Goal: Information Seeking & Learning: Find specific fact

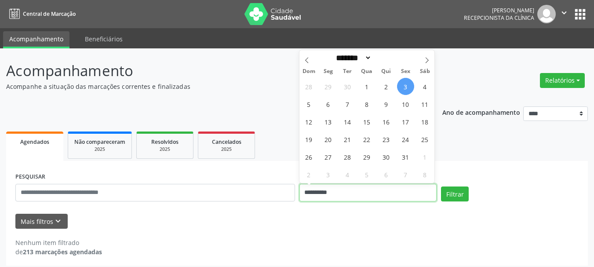
click at [353, 190] on input "**********" at bounding box center [368, 193] width 138 height 18
click at [326, 104] on span "6" at bounding box center [327, 103] width 17 height 17
type input "**********"
click at [326, 104] on span "6" at bounding box center [327, 103] width 17 height 17
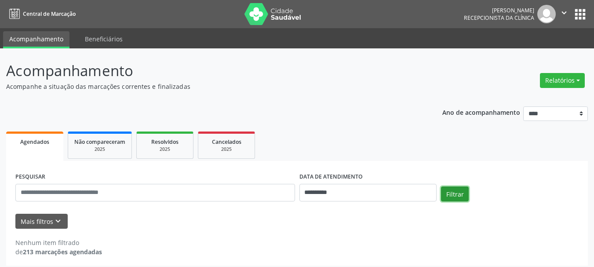
click at [453, 198] on button "Filtrar" at bounding box center [455, 193] width 28 height 15
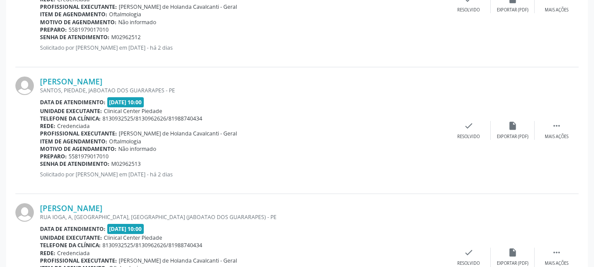
scroll to position [898, 0]
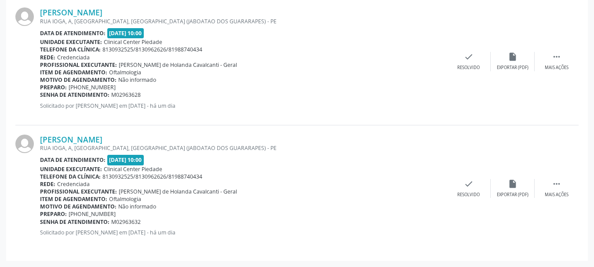
click at [435, 26] on div "[PERSON_NAME] RUA IOGA, A, [GEOGRAPHIC_DATA], [GEOGRAPHIC_DATA] (JABOATAO DOS G…" at bounding box center [243, 61] width 406 height 108
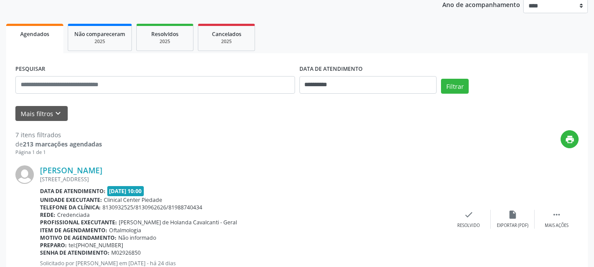
scroll to position [0, 0]
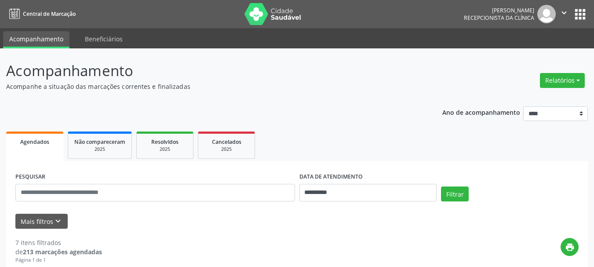
click at [370, 90] on p "Acompanhe a situação das marcações correntes e finalizadas" at bounding box center [209, 86] width 407 height 9
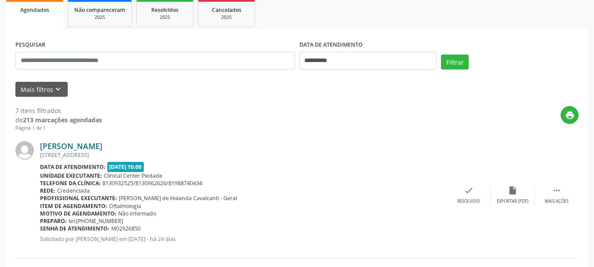
click at [58, 145] on link "[PERSON_NAME]" at bounding box center [71, 146] width 62 height 10
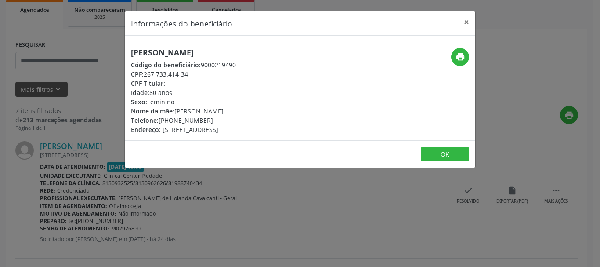
click at [153, 53] on h5 "[PERSON_NAME]" at bounding box center [183, 52] width 105 height 9
copy div "[PERSON_NAME]"
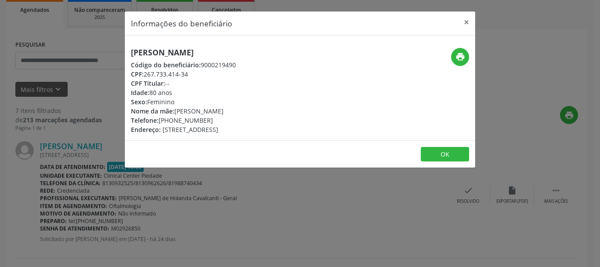
click at [145, 73] on div "CPF: 267.733.414-34" at bounding box center [183, 73] width 105 height 9
click at [147, 73] on div "CPF: 267.733.414-34" at bounding box center [183, 73] width 105 height 9
click at [174, 75] on div "CPF: 267.733.414-34" at bounding box center [183, 73] width 105 height 9
click at [145, 72] on div "CPF: 267.733.414-34" at bounding box center [183, 73] width 105 height 9
drag, startPoint x: 164, startPoint y: 73, endPoint x: 170, endPoint y: 74, distance: 6.2
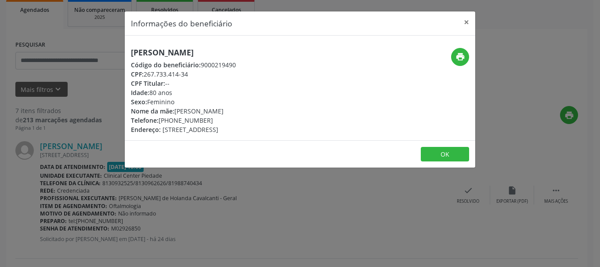
click at [167, 73] on div "CPF: 267.733.414-34" at bounding box center [183, 73] width 105 height 9
click at [178, 73] on div "CPF: 267.733.414-34" at bounding box center [183, 73] width 105 height 9
drag, startPoint x: 188, startPoint y: 73, endPoint x: 166, endPoint y: 73, distance: 22.0
click at [179, 73] on div "CPF: 267.733.414-34" at bounding box center [183, 73] width 105 height 9
drag, startPoint x: 166, startPoint y: 73, endPoint x: 154, endPoint y: 73, distance: 12.3
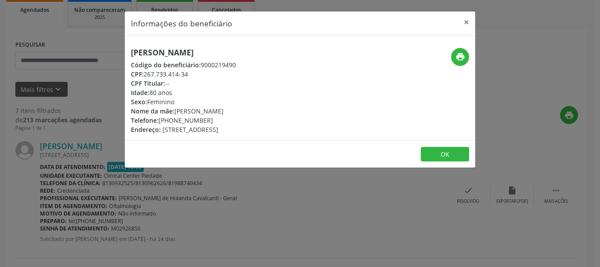
click at [154, 73] on div "CPF: 267.733.414-34" at bounding box center [183, 73] width 105 height 9
drag, startPoint x: 186, startPoint y: 74, endPoint x: 174, endPoint y: 74, distance: 11.4
click at [174, 74] on div "CPF: 267.733.414-34" at bounding box center [183, 73] width 105 height 9
drag, startPoint x: 156, startPoint y: 74, endPoint x: 148, endPoint y: 73, distance: 7.9
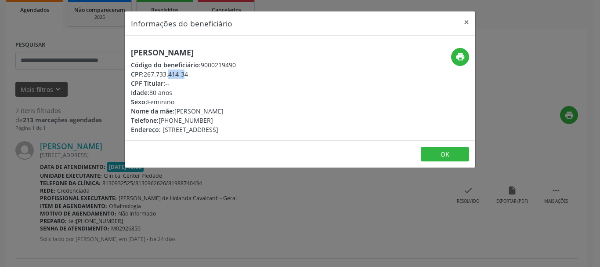
click at [148, 73] on div "CPF: 267.733.414-34" at bounding box center [183, 73] width 105 height 9
click at [181, 74] on div "CPF: 267.733.414-34" at bounding box center [183, 73] width 105 height 9
drag, startPoint x: 175, startPoint y: 74, endPoint x: 149, endPoint y: 75, distance: 25.9
click at [149, 75] on div "CPF: 267.733.414-34" at bounding box center [183, 73] width 105 height 9
click at [166, 79] on div "CPF Titular: --" at bounding box center [183, 83] width 105 height 9
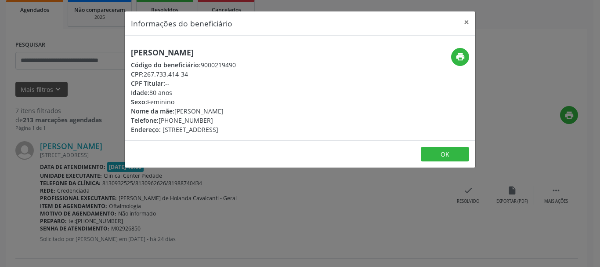
click at [145, 74] on div "CPF: 267.733.414-34" at bounding box center [183, 73] width 105 height 9
click at [456, 154] on button "OK" at bounding box center [445, 154] width 48 height 15
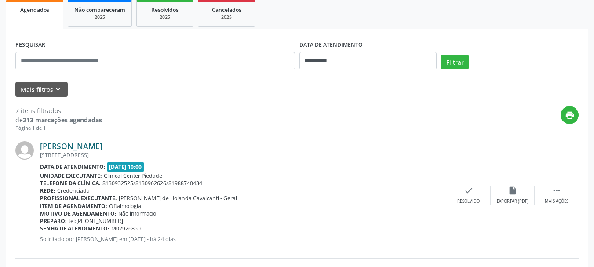
click at [102, 148] on link "[PERSON_NAME]" at bounding box center [71, 146] width 62 height 10
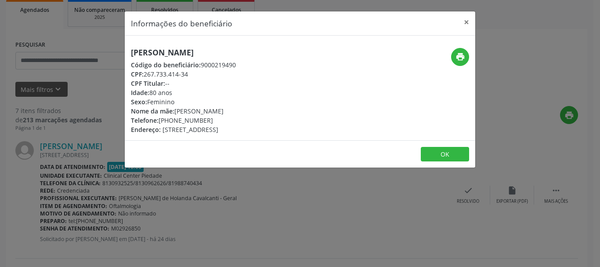
click at [188, 78] on div "CPF: 267.733.414-34" at bounding box center [183, 73] width 105 height 9
click at [188, 73] on div "CPF: 267.733.414-34" at bounding box center [183, 73] width 105 height 9
click at [189, 74] on div "CPF: 267.733.414-34" at bounding box center [183, 73] width 105 height 9
click at [181, 72] on div "CPF: 267.733.414-34" at bounding box center [183, 73] width 105 height 9
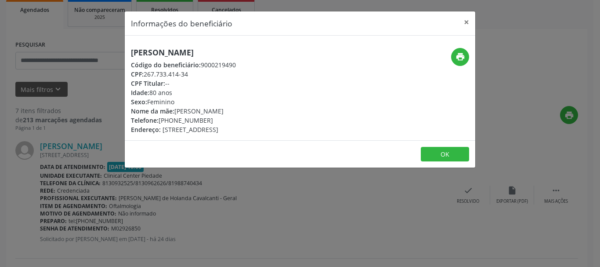
click at [181, 72] on div "CPF: 267.733.414-34" at bounding box center [183, 73] width 105 height 9
click at [168, 76] on div "CPF: 267.733.414-34" at bounding box center [183, 73] width 105 height 9
drag, startPoint x: 145, startPoint y: 74, endPoint x: 154, endPoint y: 74, distance: 9.2
click at [146, 74] on div "CPF: 267.733.414-34" at bounding box center [183, 73] width 105 height 9
click at [152, 74] on div "CPF: 267.733.414-34" at bounding box center [183, 73] width 105 height 9
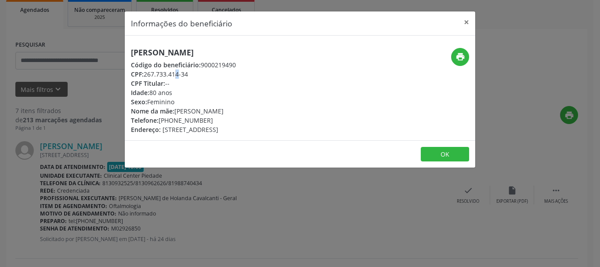
click at [158, 74] on div "CPF: 267.733.414-34" at bounding box center [183, 73] width 105 height 9
click at [146, 74] on div "CPF: 267.733.414-34" at bounding box center [183, 73] width 105 height 9
click at [149, 74] on div "CPF: 267.733.414-34" at bounding box center [183, 73] width 105 height 9
click at [153, 75] on div "CPF: 267.733.414-34" at bounding box center [183, 73] width 105 height 9
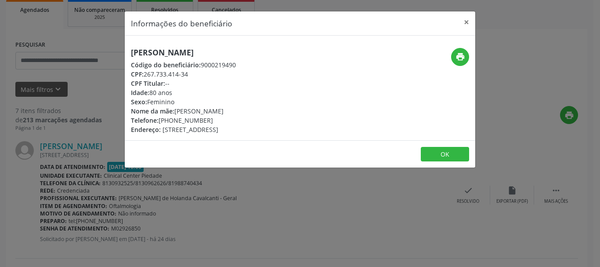
click at [153, 75] on div "CPF: 267.733.414-34" at bounding box center [183, 73] width 105 height 9
copy div "267.733.414-34"
click at [467, 21] on button "×" at bounding box center [467, 22] width 18 height 22
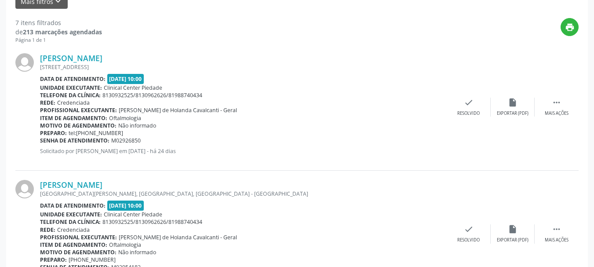
scroll to position [308, 0]
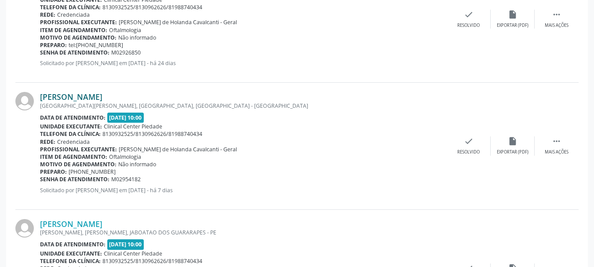
click at [54, 98] on link "[PERSON_NAME]" at bounding box center [71, 97] width 62 height 10
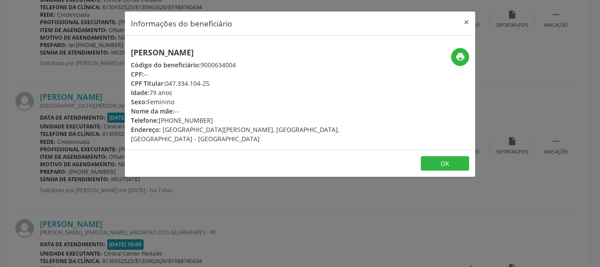
click at [179, 52] on h5 "[PERSON_NAME]" at bounding box center [241, 52] width 221 height 9
copy div "[PERSON_NAME]"
click at [169, 82] on div "CPF Titular: 047.334.104-25" at bounding box center [241, 83] width 221 height 9
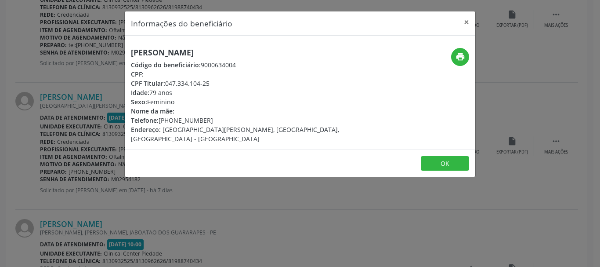
click at [169, 82] on div "CPF Titular: 047.334.104-25" at bounding box center [241, 83] width 221 height 9
copy div "047.334.104-25"
click at [170, 121] on div "Telefone: [PHONE_NUMBER]" at bounding box center [241, 120] width 221 height 9
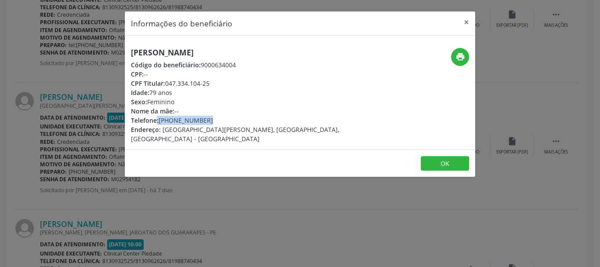
click at [155, 119] on span "Telefone:" at bounding box center [145, 120] width 28 height 8
drag, startPoint x: 161, startPoint y: 120, endPoint x: 204, endPoint y: 117, distance: 43.6
click at [204, 117] on div "Telefone: [PHONE_NUMBER]" at bounding box center [241, 120] width 221 height 9
copy div "[PHONE_NUMBER]"
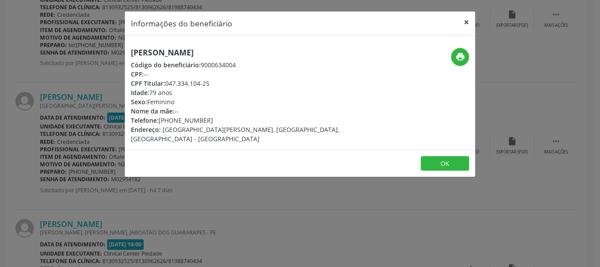
click at [462, 22] on button "×" at bounding box center [467, 22] width 18 height 22
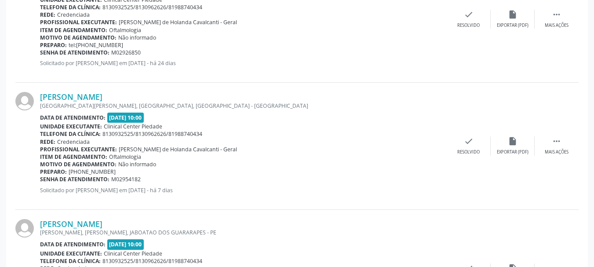
scroll to position [395, 0]
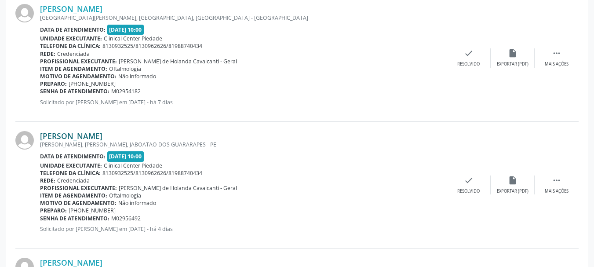
click at [76, 138] on link "[PERSON_NAME]" at bounding box center [71, 136] width 62 height 10
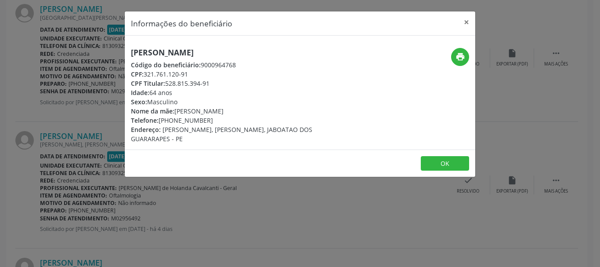
click at [197, 54] on h5 "[PERSON_NAME]" at bounding box center [241, 52] width 221 height 9
copy div "[PERSON_NAME]"
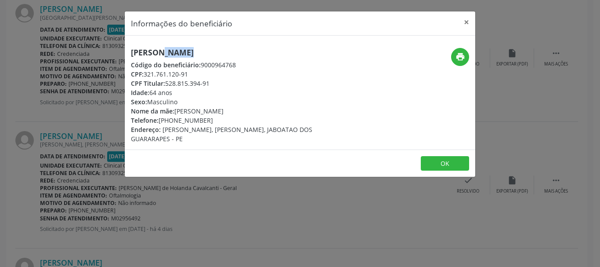
click at [174, 75] on div "CPF: 321.761.120-91" at bounding box center [241, 73] width 221 height 9
click at [162, 75] on div "CPF: 321.761.120-91" at bounding box center [241, 73] width 221 height 9
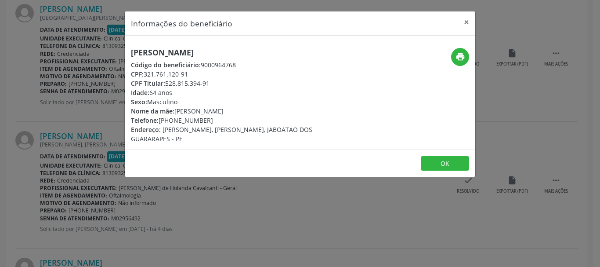
click at [162, 75] on div "CPF: 321.761.120-91" at bounding box center [241, 73] width 221 height 9
click at [172, 73] on div "CPF: 321.761.120-91" at bounding box center [241, 73] width 221 height 9
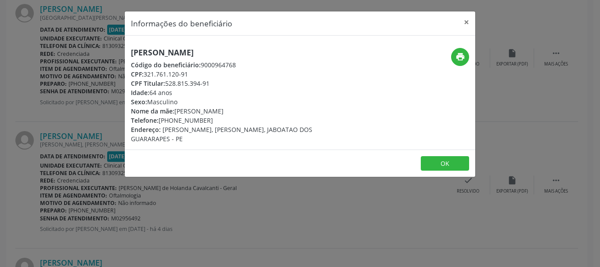
click at [144, 76] on span "CPF:" at bounding box center [137, 74] width 13 height 8
click at [144, 72] on span "CPF:" at bounding box center [137, 74] width 13 height 8
drag, startPoint x: 152, startPoint y: 72, endPoint x: 190, endPoint y: 73, distance: 38.2
click at [190, 73] on div "CPF: 321.761.120-91" at bounding box center [241, 73] width 221 height 9
copy div "321.761.120-91"
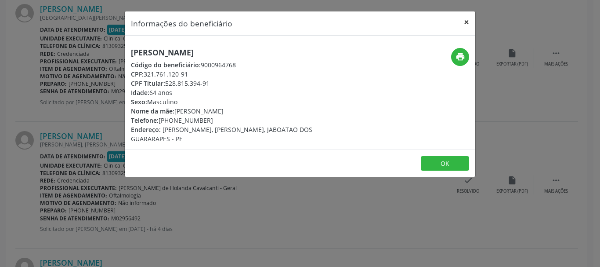
click at [467, 24] on button "×" at bounding box center [467, 22] width 18 height 22
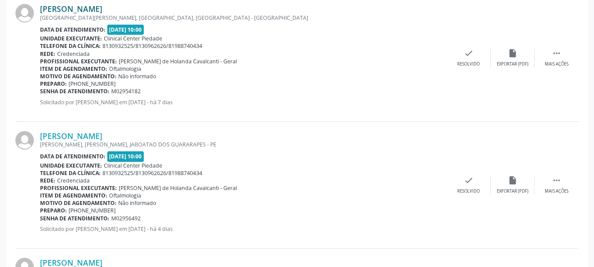
click at [70, 8] on link "[PERSON_NAME]" at bounding box center [71, 9] width 62 height 10
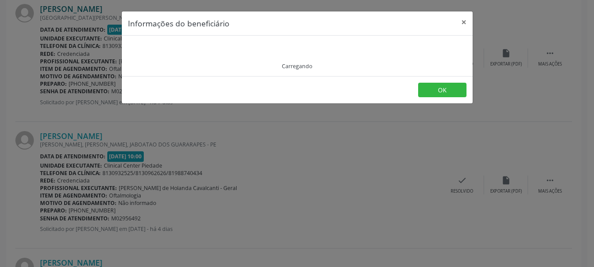
click at [70, 8] on div "Informações do beneficiário × Carregando OK" at bounding box center [297, 133] width 594 height 267
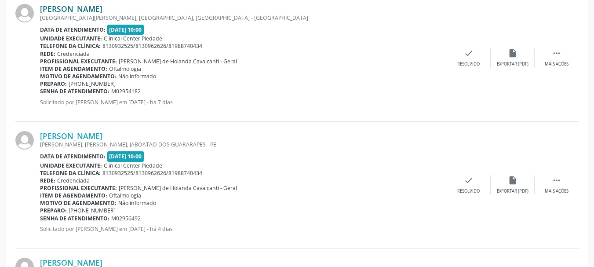
click at [70, 8] on link "[PERSON_NAME]" at bounding box center [71, 9] width 62 height 10
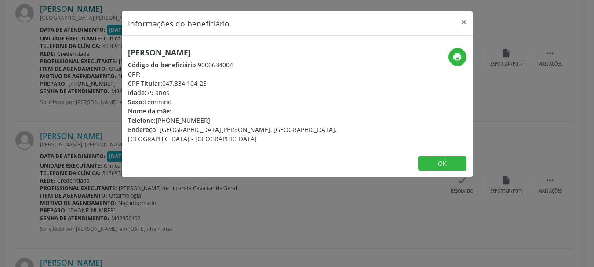
click at [70, 8] on div "Informações do beneficiário × [PERSON_NAME] Código do beneficiário: 9000634004 …" at bounding box center [297, 133] width 594 height 267
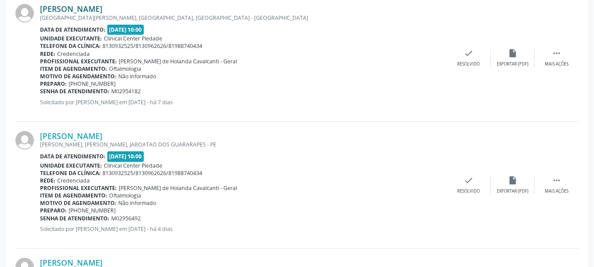
click at [70, 8] on link "[PERSON_NAME]" at bounding box center [71, 9] width 62 height 10
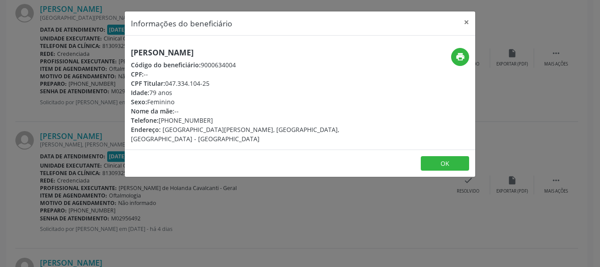
click at [75, 51] on div "Informações do beneficiário × [PERSON_NAME] Código do beneficiário: 9000634004 …" at bounding box center [300, 133] width 600 height 267
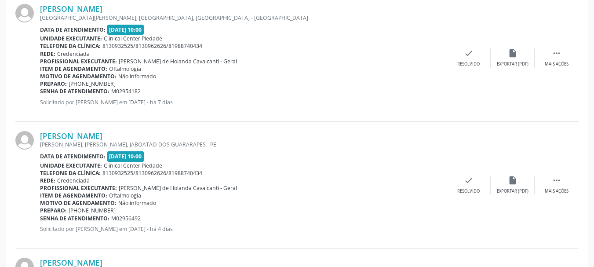
scroll to position [439, 0]
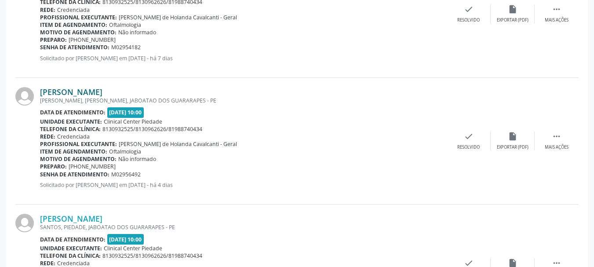
click at [94, 93] on link "[PERSON_NAME]" at bounding box center [71, 92] width 62 height 10
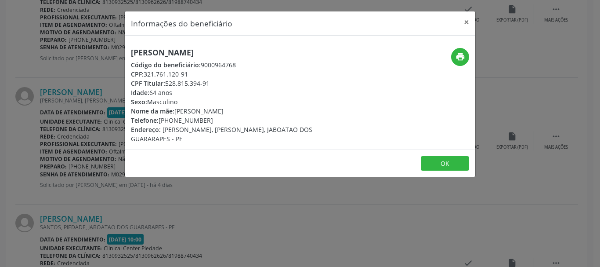
click at [160, 121] on div "Telefone: [PHONE_NUMBER]" at bounding box center [241, 120] width 221 height 9
click at [172, 121] on div "Telefone: [PHONE_NUMBER]" at bounding box center [241, 120] width 221 height 9
click at [206, 120] on div "Telefone: [PHONE_NUMBER]" at bounding box center [241, 120] width 221 height 9
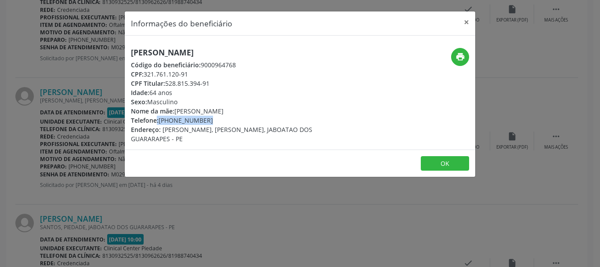
click at [206, 120] on div "Telefone: [PHONE_NUMBER]" at bounding box center [241, 120] width 221 height 9
click at [158, 119] on span "Telefone:" at bounding box center [145, 120] width 28 height 8
drag, startPoint x: 158, startPoint y: 119, endPoint x: 181, endPoint y: 121, distance: 22.5
click at [177, 121] on div "Telefone: [PHONE_NUMBER]" at bounding box center [241, 120] width 221 height 9
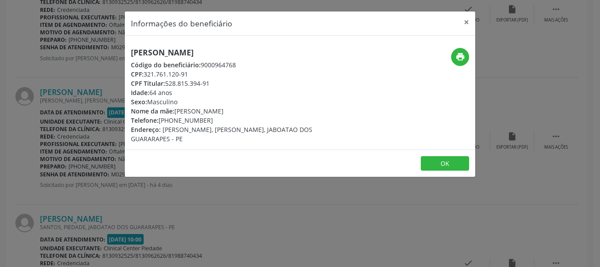
click at [201, 121] on div "Telefone: [PHONE_NUMBER]" at bounding box center [241, 120] width 221 height 9
click at [161, 122] on div "Telefone: [PHONE_NUMBER]" at bounding box center [241, 120] width 221 height 9
drag, startPoint x: 166, startPoint y: 122, endPoint x: 196, endPoint y: 121, distance: 30.8
click at [196, 121] on div "Telefone: [PHONE_NUMBER]" at bounding box center [241, 120] width 221 height 9
click at [206, 121] on div "Telefone: [PHONE_NUMBER]" at bounding box center [241, 120] width 221 height 9
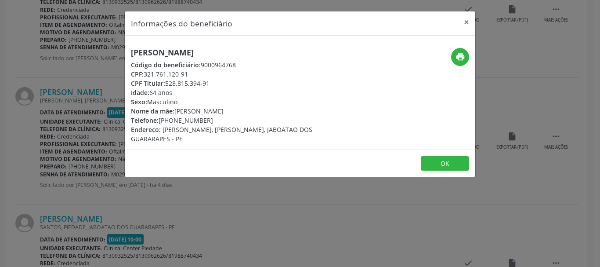
click at [206, 121] on div "Telefone: [PHONE_NUMBER]" at bounding box center [241, 120] width 221 height 9
click at [205, 119] on div "Telefone: [PHONE_NUMBER]" at bounding box center [241, 120] width 221 height 9
click at [181, 118] on div "Telefone: [PHONE_NUMBER]" at bounding box center [241, 120] width 221 height 9
click at [203, 118] on div "Telefone: [PHONE_NUMBER]" at bounding box center [241, 120] width 221 height 9
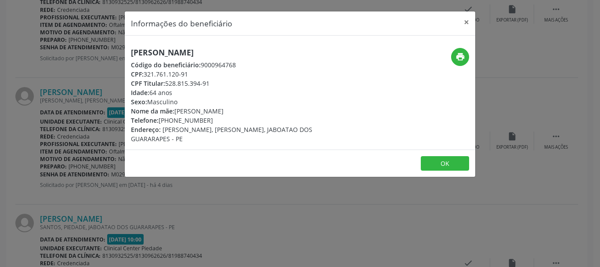
drag, startPoint x: 203, startPoint y: 118, endPoint x: 160, endPoint y: 117, distance: 43.1
click at [167, 117] on div "Telefone: [PHONE_NUMBER]" at bounding box center [241, 120] width 221 height 9
click at [158, 117] on span "Telefone:" at bounding box center [145, 120] width 28 height 8
click at [159, 116] on div "Telefone: [PHONE_NUMBER]" at bounding box center [241, 120] width 221 height 9
drag, startPoint x: 159, startPoint y: 116, endPoint x: 167, endPoint y: 118, distance: 8.1
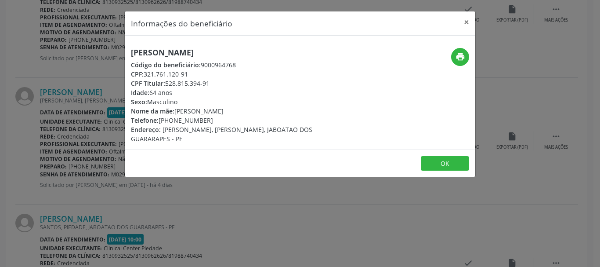
click at [159, 117] on span "Telefone:" at bounding box center [145, 120] width 28 height 8
drag, startPoint x: 167, startPoint y: 118, endPoint x: 171, endPoint y: 119, distance: 5.0
click at [171, 119] on div "Telefone: [PHONE_NUMBER]" at bounding box center [241, 120] width 221 height 9
click at [161, 119] on div "Telefone: [PHONE_NUMBER]" at bounding box center [241, 120] width 221 height 9
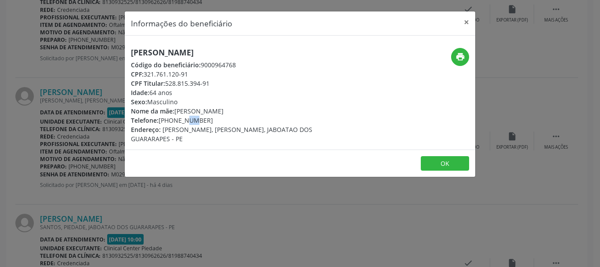
click at [167, 120] on div "Telefone: [PHONE_NUMBER]" at bounding box center [241, 120] width 221 height 9
click at [177, 121] on div "Telefone: [PHONE_NUMBER]" at bounding box center [241, 120] width 221 height 9
drag, startPoint x: 165, startPoint y: 119, endPoint x: 174, endPoint y: 121, distance: 9.3
click at [174, 121] on div "Telefone: [PHONE_NUMBER]" at bounding box center [241, 120] width 221 height 9
click at [176, 121] on div "Telefone: [PHONE_NUMBER]" at bounding box center [241, 120] width 221 height 9
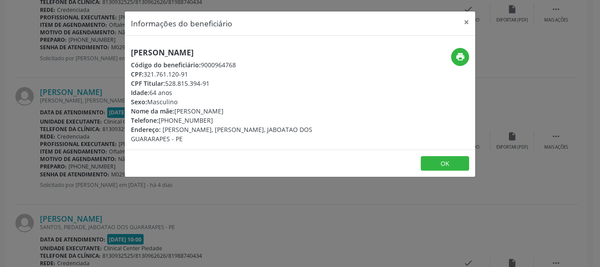
click at [160, 119] on div "Telefone: [PHONE_NUMBER]" at bounding box center [241, 120] width 221 height 9
click at [139, 120] on span "Telefone:" at bounding box center [145, 120] width 28 height 8
click at [159, 119] on span "Telefone:" at bounding box center [145, 120] width 28 height 8
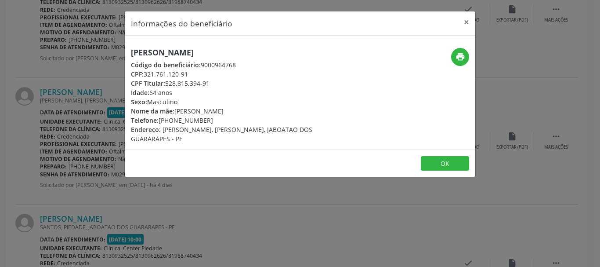
drag, startPoint x: 159, startPoint y: 119, endPoint x: 184, endPoint y: 119, distance: 25.0
click at [184, 119] on div "Telefone: [PHONE_NUMBER]" at bounding box center [241, 120] width 221 height 9
copy div "[PHONE_NUMBER]"
click at [464, 21] on button "×" at bounding box center [467, 22] width 18 height 22
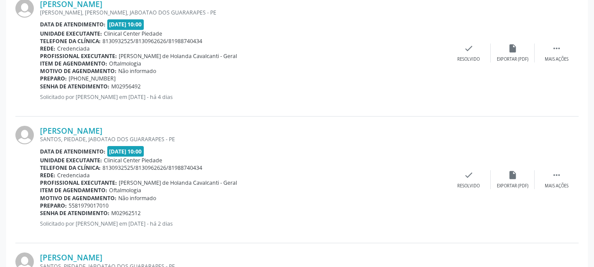
scroll to position [571, 0]
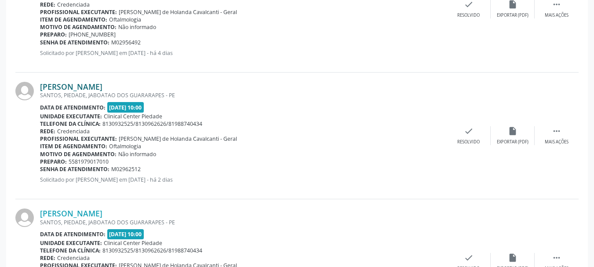
click at [98, 86] on link "[PERSON_NAME]" at bounding box center [71, 87] width 62 height 10
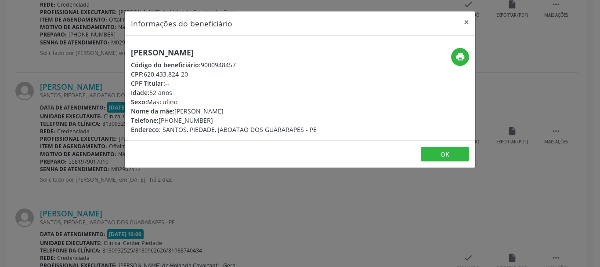
click at [205, 54] on h5 "[PERSON_NAME]" at bounding box center [224, 52] width 186 height 9
click at [167, 76] on div "CPF: 620.433.824-20" at bounding box center [224, 73] width 186 height 9
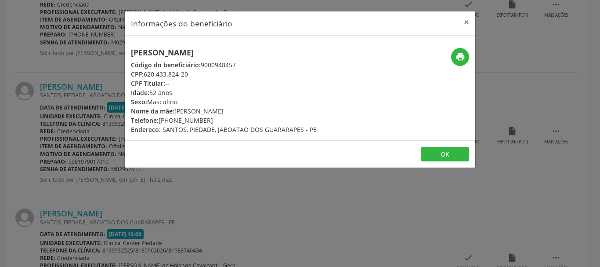
click at [167, 76] on div "CPF: 620.433.824-20" at bounding box center [224, 73] width 186 height 9
click at [148, 72] on div "CPF: 620.433.824-20" at bounding box center [224, 73] width 186 height 9
drag, startPoint x: 197, startPoint y: 76, endPoint x: 186, endPoint y: 75, distance: 10.6
click at [196, 76] on div "CPF: 620.433.824-20" at bounding box center [224, 73] width 186 height 9
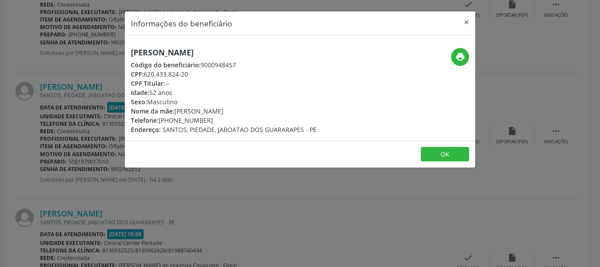
click at [182, 73] on div "CPF: 620.433.824-20" at bounding box center [224, 73] width 186 height 9
click at [187, 73] on div "CPF: 620.433.824-20" at bounding box center [224, 73] width 186 height 9
drag, startPoint x: 187, startPoint y: 73, endPoint x: 139, endPoint y: 78, distance: 47.7
click at [139, 78] on div "[PERSON_NAME] Código do beneficiário: 9000948457 CPF: 620.433.824-20 CPF Titula…" at bounding box center [224, 91] width 186 height 86
click at [149, 72] on div "CPF: 620.433.824-20" at bounding box center [224, 73] width 186 height 9
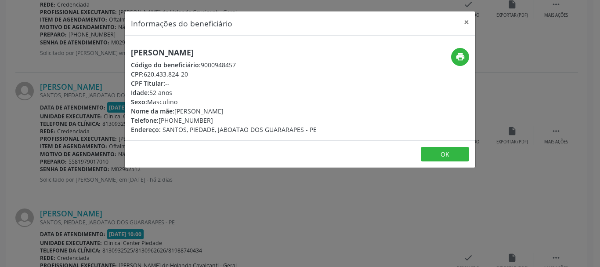
click at [148, 73] on div "CPF: 620.433.824-20" at bounding box center [224, 73] width 186 height 9
click at [142, 73] on span "CPF:" at bounding box center [137, 74] width 13 height 8
drag, startPoint x: 142, startPoint y: 73, endPoint x: 153, endPoint y: 74, distance: 10.6
click at [153, 74] on div "CPF: 620.433.824-20" at bounding box center [224, 73] width 186 height 9
click at [142, 75] on span "CPF:" at bounding box center [137, 74] width 13 height 8
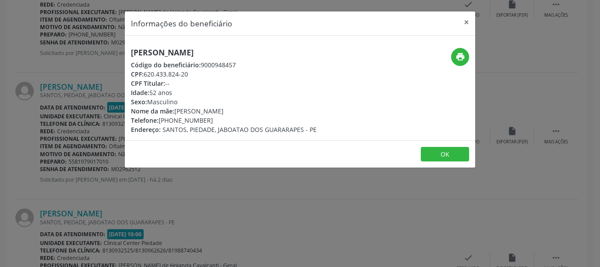
drag, startPoint x: 145, startPoint y: 75, endPoint x: 152, endPoint y: 75, distance: 6.6
click at [150, 75] on div "CPF: 620.433.824-20" at bounding box center [224, 73] width 186 height 9
drag, startPoint x: 152, startPoint y: 75, endPoint x: 167, endPoint y: 73, distance: 15.0
click at [158, 74] on div "CPF: 620.433.824-20" at bounding box center [224, 73] width 186 height 9
drag, startPoint x: 172, startPoint y: 73, endPoint x: 156, endPoint y: 73, distance: 16.7
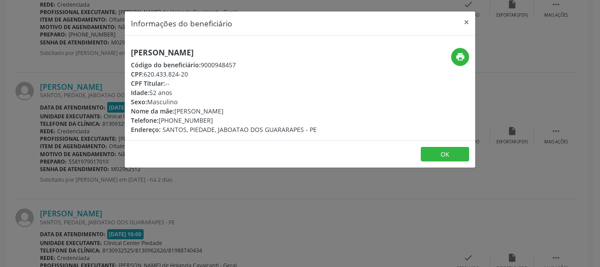
click at [166, 73] on div "CPF: 620.433.824-20" at bounding box center [224, 73] width 186 height 9
click at [144, 73] on span "CPF:" at bounding box center [137, 74] width 13 height 8
click at [161, 73] on div "CPF: 620.433.824-20" at bounding box center [224, 73] width 186 height 9
click at [145, 73] on div "CPF: 620.433.824-20" at bounding box center [224, 73] width 186 height 9
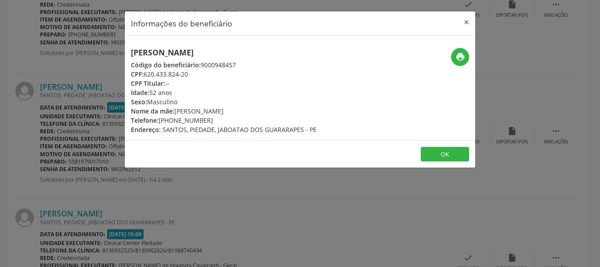
click at [148, 73] on div "CPF: 620.433.824-20" at bounding box center [224, 73] width 186 height 9
drag, startPoint x: 165, startPoint y: 73, endPoint x: 158, endPoint y: 73, distance: 7.5
click at [164, 73] on div "CPF: 620.433.824-20" at bounding box center [224, 73] width 186 height 9
click at [188, 75] on div "CPF: 620.433.824-20" at bounding box center [224, 73] width 186 height 9
click at [174, 75] on div "CPF: 620.433.824-20" at bounding box center [224, 73] width 186 height 9
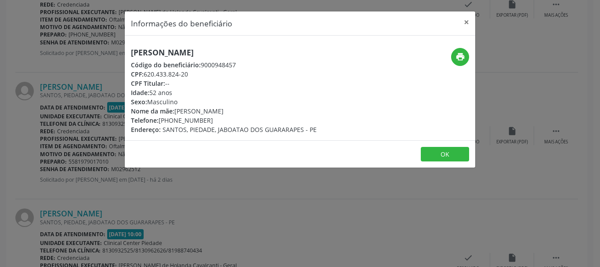
click at [174, 75] on div "CPF: 620.433.824-20" at bounding box center [224, 73] width 186 height 9
click at [188, 74] on div "CPF: 620.433.824-20" at bounding box center [224, 73] width 186 height 9
drag, startPoint x: 188, startPoint y: 74, endPoint x: 176, endPoint y: 73, distance: 11.9
click at [187, 74] on div "CPF: 620.433.824-20" at bounding box center [224, 73] width 186 height 9
click at [174, 74] on div "CPF: 620.433.824-20" at bounding box center [224, 73] width 186 height 9
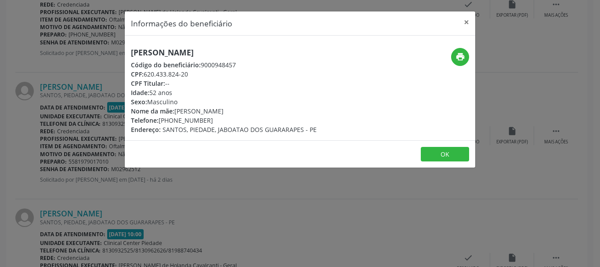
click at [191, 74] on div "CPF: 620.433.824-20" at bounding box center [224, 73] width 186 height 9
click at [179, 74] on div "CPF: 620.433.824-20" at bounding box center [224, 73] width 186 height 9
click at [174, 74] on div "CPF: 620.433.824-20" at bounding box center [224, 73] width 186 height 9
click at [186, 74] on div "CPF: 620.433.824-20" at bounding box center [224, 73] width 186 height 9
click at [168, 74] on div "CPF: 620.433.824-20" at bounding box center [224, 73] width 186 height 9
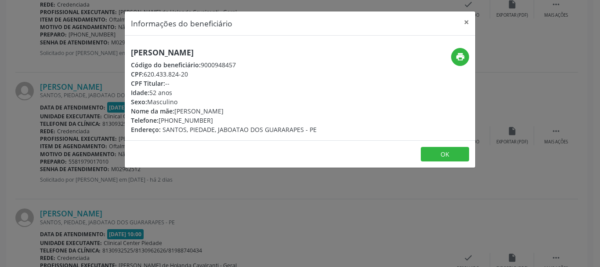
click at [194, 74] on div "CPF: 620.433.824-20" at bounding box center [224, 73] width 186 height 9
click at [189, 74] on div "CPF: 620.433.824-20" at bounding box center [224, 73] width 186 height 9
drag, startPoint x: 187, startPoint y: 74, endPoint x: 154, endPoint y: 73, distance: 32.5
click at [154, 73] on div "CPF: 620.433.824-20" at bounding box center [224, 73] width 186 height 9
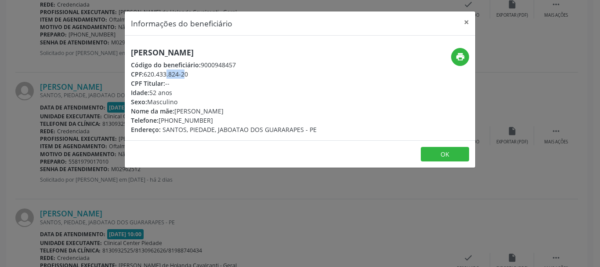
drag, startPoint x: 145, startPoint y: 76, endPoint x: 163, endPoint y: 76, distance: 18.0
click at [163, 76] on div "CPF: 620.433.824-20" at bounding box center [224, 73] width 186 height 9
click at [182, 120] on div "Telefone: [PHONE_NUMBER]" at bounding box center [224, 120] width 186 height 9
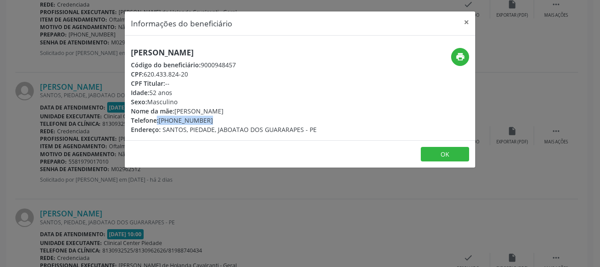
click at [182, 120] on div "Telefone: [PHONE_NUMBER]" at bounding box center [224, 120] width 186 height 9
click at [159, 121] on span "Telefone:" at bounding box center [145, 120] width 28 height 8
drag, startPoint x: 172, startPoint y: 119, endPoint x: 196, endPoint y: 119, distance: 23.7
click at [196, 119] on div "Telefone: [PHONE_NUMBER]" at bounding box center [224, 120] width 186 height 9
click at [465, 20] on button "×" at bounding box center [467, 22] width 18 height 22
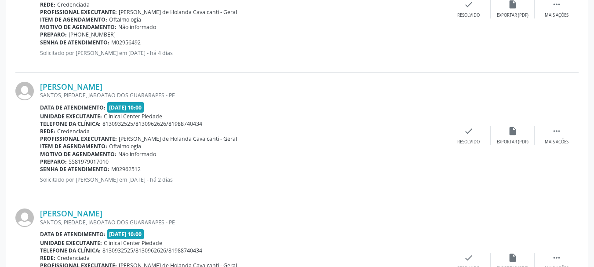
scroll to position [659, 0]
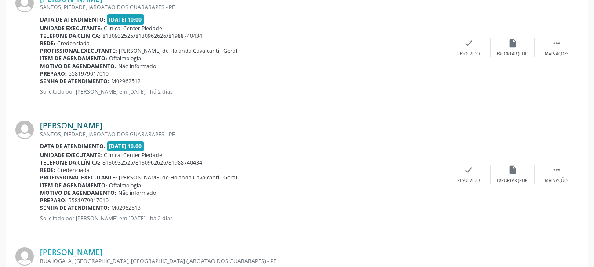
click at [84, 127] on link "[PERSON_NAME]" at bounding box center [71, 125] width 62 height 10
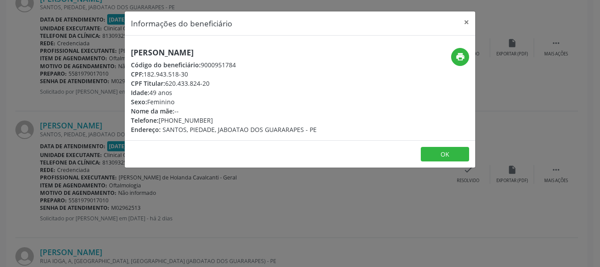
click at [176, 52] on h5 "[PERSON_NAME]" at bounding box center [224, 52] width 186 height 9
click at [163, 72] on div "CPF: 182.943.518-30" at bounding box center [224, 73] width 186 height 9
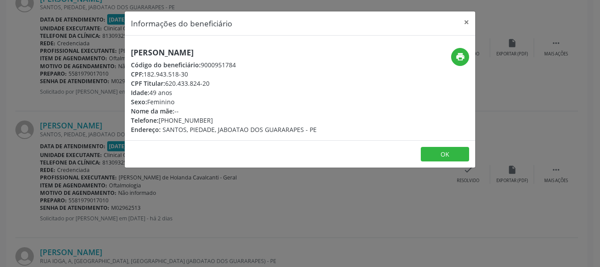
click at [156, 76] on div "CPF: 182.943.518-30" at bounding box center [224, 73] width 186 height 9
click at [146, 76] on div "CPF: 182.943.518-30" at bounding box center [224, 73] width 186 height 9
drag, startPoint x: 145, startPoint y: 74, endPoint x: 150, endPoint y: 74, distance: 4.8
click at [146, 74] on div "CPF: 182.943.518-30" at bounding box center [224, 73] width 186 height 9
click at [152, 74] on div "CPF: 182.943.518-30" at bounding box center [224, 73] width 186 height 9
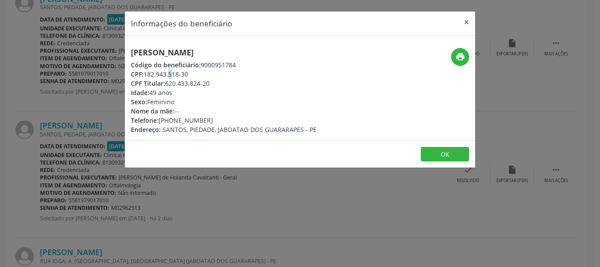
click at [162, 72] on div "CPF: 182.943.518-30" at bounding box center [224, 73] width 186 height 9
click at [186, 72] on div "CPF: 182.943.518-30" at bounding box center [224, 73] width 186 height 9
click at [189, 72] on div "CPF: 182.943.518-30" at bounding box center [224, 73] width 186 height 9
drag, startPoint x: 189, startPoint y: 73, endPoint x: 177, endPoint y: 74, distance: 12.3
click at [177, 74] on div "CPF: 182.943.518-30" at bounding box center [224, 73] width 186 height 9
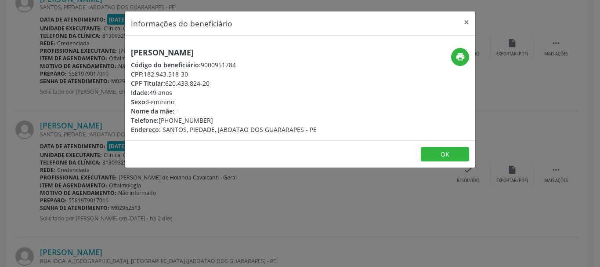
click at [191, 117] on div "Telefone: [PHONE_NUMBER]" at bounding box center [224, 120] width 186 height 9
click at [162, 117] on div "Telefone: [PHONE_NUMBER]" at bounding box center [224, 120] width 186 height 9
click at [200, 117] on div "Telefone: [PHONE_NUMBER]" at bounding box center [224, 120] width 186 height 9
click at [202, 117] on div "Telefone: [PHONE_NUMBER]" at bounding box center [224, 120] width 186 height 9
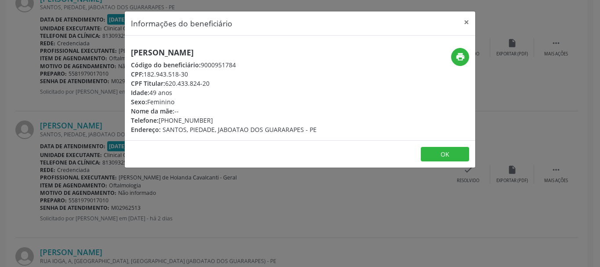
drag, startPoint x: 205, startPoint y: 119, endPoint x: 161, endPoint y: 120, distance: 44.4
click at [161, 120] on div "Telefone: [PHONE_NUMBER]" at bounding box center [224, 120] width 186 height 9
click at [464, 22] on button "×" at bounding box center [467, 22] width 18 height 22
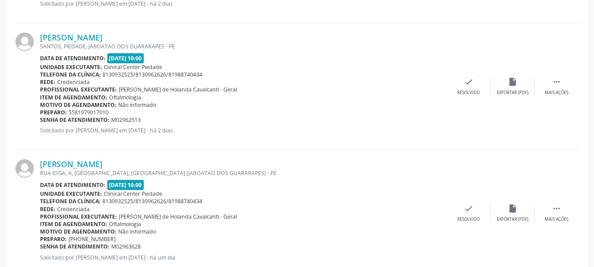
scroll to position [835, 0]
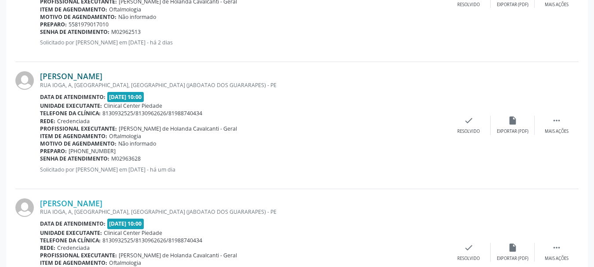
click at [74, 77] on link "[PERSON_NAME]" at bounding box center [71, 76] width 62 height 10
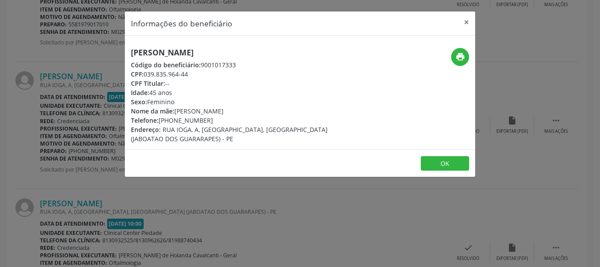
click at [158, 49] on h5 "[PERSON_NAME]" at bounding box center [241, 52] width 221 height 9
click at [162, 74] on div "CPF: 039.835.964-44" at bounding box center [241, 73] width 221 height 9
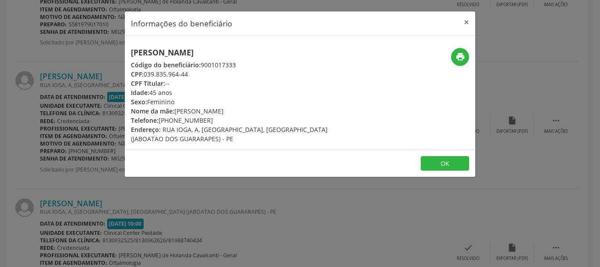
click at [162, 74] on div "CPF: 039.835.964-44" at bounding box center [241, 73] width 221 height 9
click at [170, 75] on div "CPF: 039.835.964-44" at bounding box center [241, 73] width 221 height 9
click at [143, 73] on span "CPF:" at bounding box center [137, 74] width 13 height 8
drag, startPoint x: 144, startPoint y: 74, endPoint x: 154, endPoint y: 74, distance: 10.1
click at [148, 74] on div "CPF: 039.835.964-44" at bounding box center [241, 73] width 221 height 9
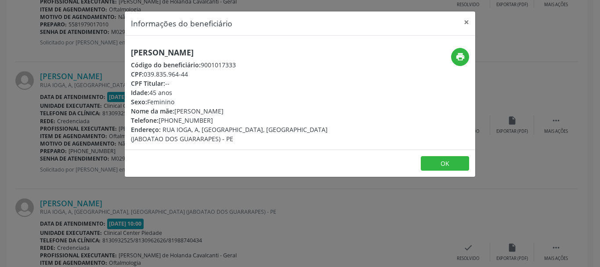
drag, startPoint x: 154, startPoint y: 74, endPoint x: 176, endPoint y: 74, distance: 22.0
click at [176, 74] on div "CPF: 039.835.964-44" at bounding box center [241, 73] width 221 height 9
click at [145, 74] on div "CPF: 039.835.964-44" at bounding box center [241, 73] width 221 height 9
drag, startPoint x: 158, startPoint y: 75, endPoint x: 171, endPoint y: 76, distance: 12.7
click at [167, 76] on div "CPF: 039.835.964-44" at bounding box center [241, 73] width 221 height 9
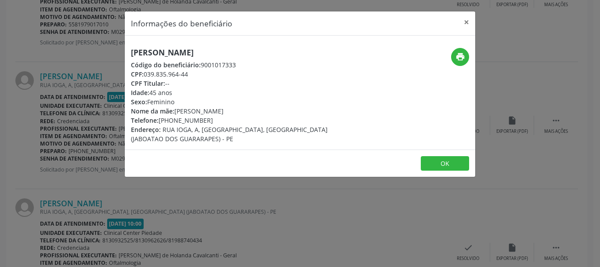
click at [174, 76] on div "CPF: 039.835.964-44" at bounding box center [241, 73] width 221 height 9
click at [147, 73] on div "CPF: 039.835.964-44" at bounding box center [241, 73] width 221 height 9
click at [155, 73] on div "CPF: 039.835.964-44" at bounding box center [241, 73] width 221 height 9
click at [188, 76] on div "CPF: 039.835.964-44" at bounding box center [241, 73] width 221 height 9
click at [192, 76] on div "CPF: 039.835.964-44" at bounding box center [241, 73] width 221 height 9
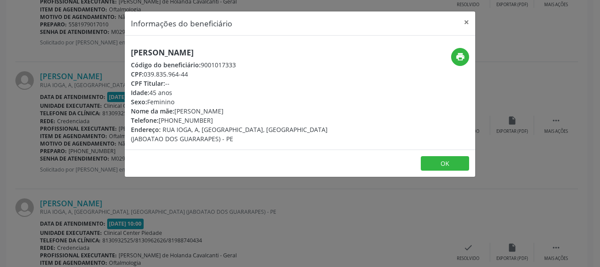
click at [192, 76] on div "CPF: 039.835.964-44" at bounding box center [241, 73] width 221 height 9
click at [163, 75] on div "CPF: 039.835.964-44" at bounding box center [241, 73] width 221 height 9
drag, startPoint x: 189, startPoint y: 75, endPoint x: 177, endPoint y: 73, distance: 12.8
click at [185, 75] on div "CPF: 039.835.964-44" at bounding box center [241, 73] width 221 height 9
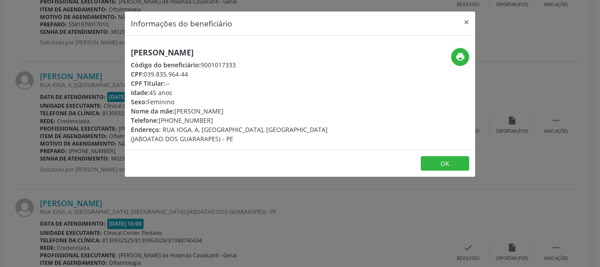
drag, startPoint x: 177, startPoint y: 73, endPoint x: 155, endPoint y: 73, distance: 21.5
click at [155, 73] on div "CPF: 039.835.964-44" at bounding box center [241, 73] width 221 height 9
click at [190, 72] on div "CPF: 039.835.964-44" at bounding box center [241, 73] width 221 height 9
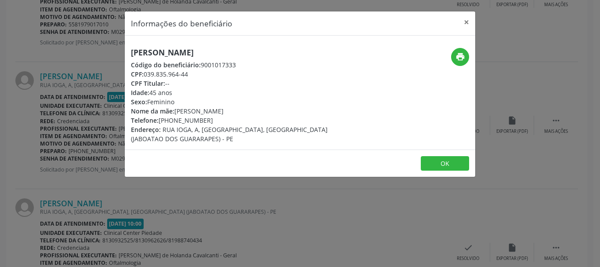
click at [185, 72] on div "CPF: 039.835.964-44" at bounding box center [241, 73] width 221 height 9
click at [187, 73] on div "CPF: 039.835.964-44" at bounding box center [241, 73] width 221 height 9
click at [179, 72] on div "CPF: 039.835.964-44" at bounding box center [241, 73] width 221 height 9
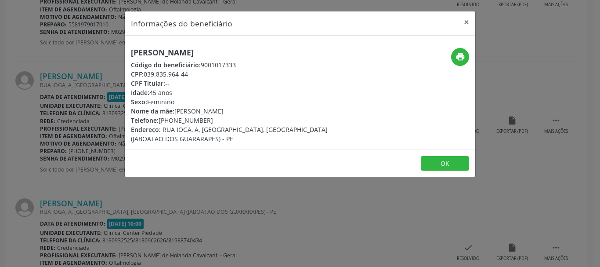
click at [146, 70] on div "CPF: 039.835.964-44" at bounding box center [241, 73] width 221 height 9
click at [159, 72] on div "CPF: 039.835.964-44" at bounding box center [241, 73] width 221 height 9
click at [160, 72] on div "CPF: 039.835.964-44" at bounding box center [241, 73] width 221 height 9
click at [146, 71] on div "CPF: 039.835.964-44" at bounding box center [241, 73] width 221 height 9
drag, startPoint x: 146, startPoint y: 71, endPoint x: 153, endPoint y: 73, distance: 7.7
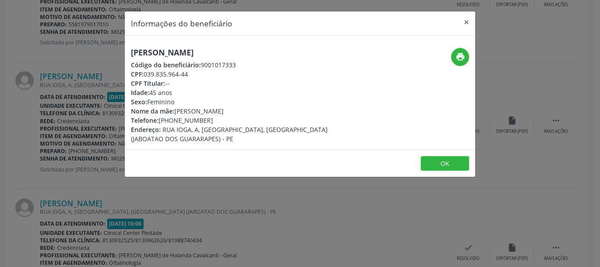
click at [150, 72] on div "CPF: 039.835.964-44" at bounding box center [241, 73] width 221 height 9
click at [156, 73] on div "CPF: 039.835.964-44" at bounding box center [241, 73] width 221 height 9
click at [145, 74] on div "CPF: 039.835.964-44" at bounding box center [241, 73] width 221 height 9
drag, startPoint x: 160, startPoint y: 76, endPoint x: 153, endPoint y: 76, distance: 6.6
click at [158, 76] on div "CPF: 039.835.964-44" at bounding box center [241, 73] width 221 height 9
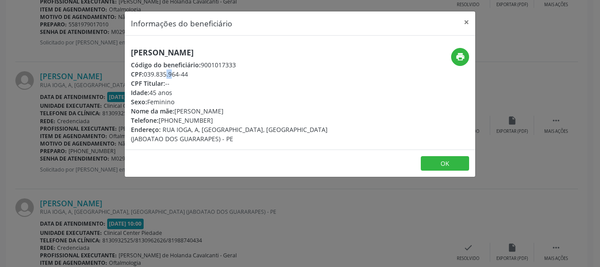
drag, startPoint x: 145, startPoint y: 76, endPoint x: 155, endPoint y: 77, distance: 10.6
click at [154, 76] on div "CPF: 039.835.964-44" at bounding box center [241, 73] width 221 height 9
click at [155, 77] on div "CPF: 039.835.964-44" at bounding box center [241, 73] width 221 height 9
click at [156, 77] on div "CPF: 039.835.964-44" at bounding box center [241, 73] width 221 height 9
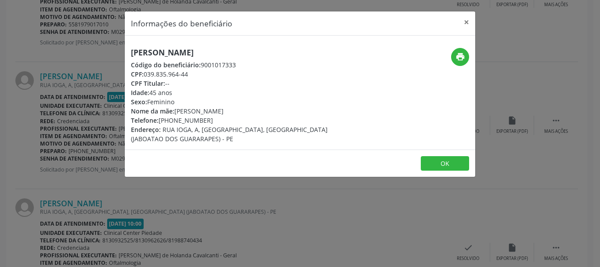
click at [145, 75] on div "CPF: 039.835.964-44" at bounding box center [241, 73] width 221 height 9
drag, startPoint x: 152, startPoint y: 75, endPoint x: 158, endPoint y: 74, distance: 5.3
click at [158, 74] on div "CPF: 039.835.964-44" at bounding box center [241, 73] width 221 height 9
click at [187, 121] on div "Telefone: [PHONE_NUMBER]" at bounding box center [241, 120] width 221 height 9
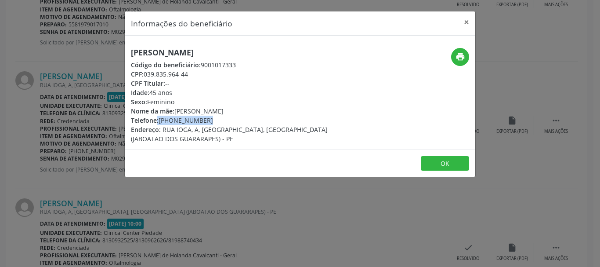
click at [187, 121] on div "Telefone: [PHONE_NUMBER]" at bounding box center [241, 120] width 221 height 9
click at [157, 118] on span "Telefone:" at bounding box center [145, 120] width 28 height 8
drag, startPoint x: 160, startPoint y: 119, endPoint x: 167, endPoint y: 119, distance: 6.6
click at [160, 119] on div "Telefone: [PHONE_NUMBER]" at bounding box center [241, 120] width 221 height 9
click at [170, 119] on div "Telefone: [PHONE_NUMBER]" at bounding box center [241, 120] width 221 height 9
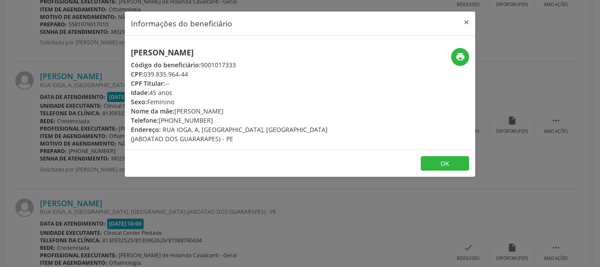
click at [160, 118] on div "Telefone: [PHONE_NUMBER]" at bounding box center [241, 120] width 221 height 9
drag, startPoint x: 164, startPoint y: 118, endPoint x: 170, endPoint y: 118, distance: 5.7
click at [170, 118] on div "Telefone: [PHONE_NUMBER]" at bounding box center [241, 120] width 221 height 9
click at [159, 120] on span "Telefone:" at bounding box center [145, 120] width 28 height 8
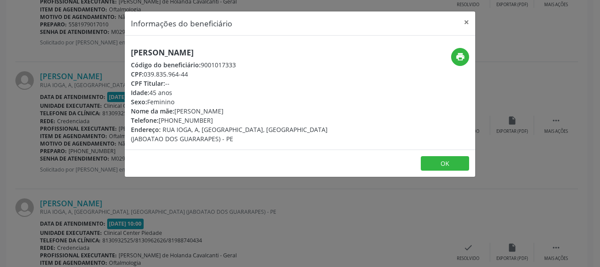
click at [163, 120] on div "Telefone: [PHONE_NUMBER]" at bounding box center [241, 120] width 221 height 9
click at [165, 120] on div "Telefone: [PHONE_NUMBER]" at bounding box center [241, 120] width 221 height 9
click at [173, 120] on div "Telefone: [PHONE_NUMBER]" at bounding box center [241, 120] width 221 height 9
drag, startPoint x: 159, startPoint y: 119, endPoint x: 177, endPoint y: 121, distance: 17.3
click at [177, 121] on div "Telefone: [PHONE_NUMBER]" at bounding box center [241, 120] width 221 height 9
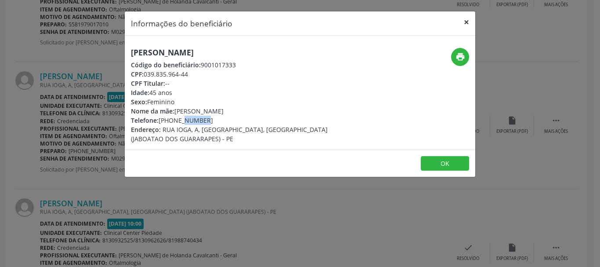
click at [465, 21] on button "×" at bounding box center [467, 22] width 18 height 22
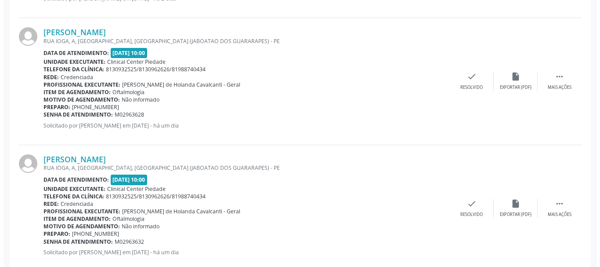
scroll to position [898, 0]
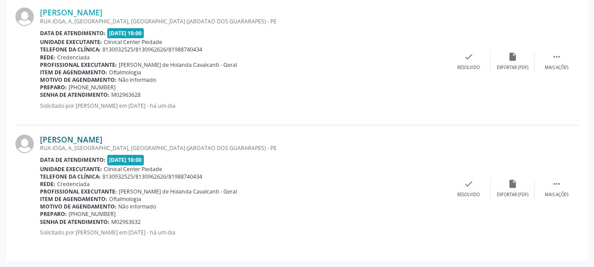
click at [74, 142] on link "[PERSON_NAME]" at bounding box center [71, 139] width 62 height 10
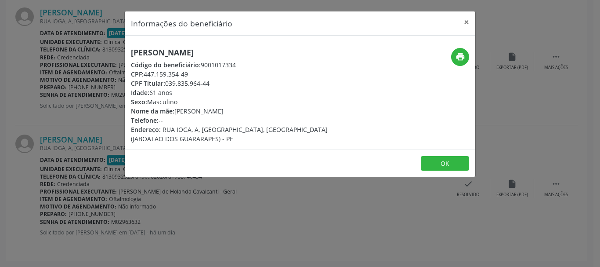
click at [185, 47] on div "[PERSON_NAME] Código do beneficiário: 9001017334 CPF: 447.159.354-49 CPF Titula…" at bounding box center [300, 93] width 351 height 114
click at [183, 48] on h5 "[PERSON_NAME]" at bounding box center [241, 52] width 221 height 9
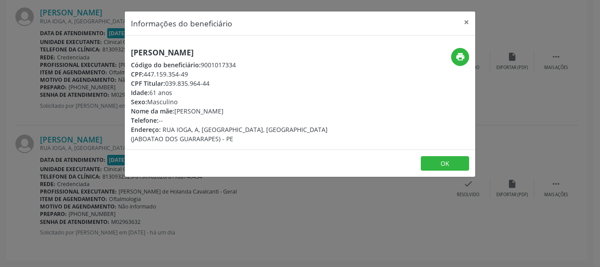
click at [163, 74] on div "CPF: 447.159.354-49" at bounding box center [241, 73] width 221 height 9
